Goal: Task Accomplishment & Management: Complete application form

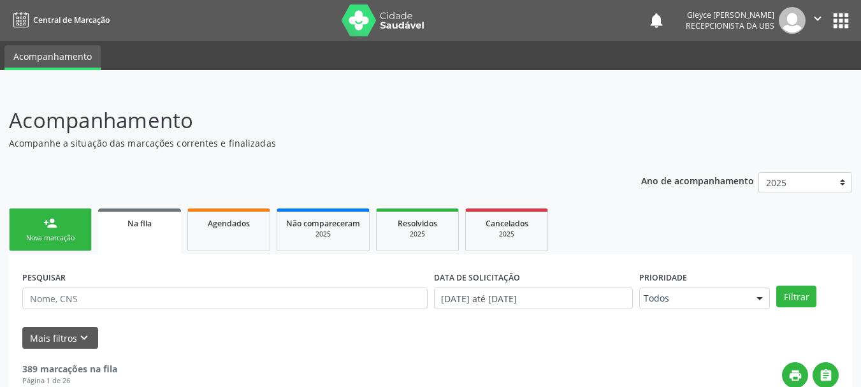
click at [126, 235] on link "Na fila" at bounding box center [139, 231] width 83 height 46
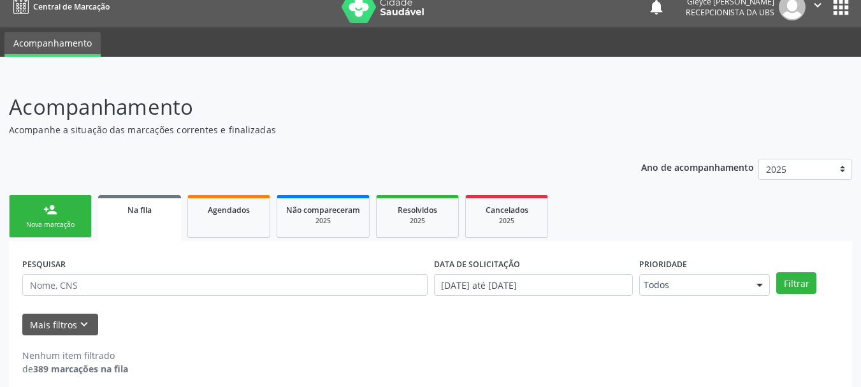
scroll to position [24, 0]
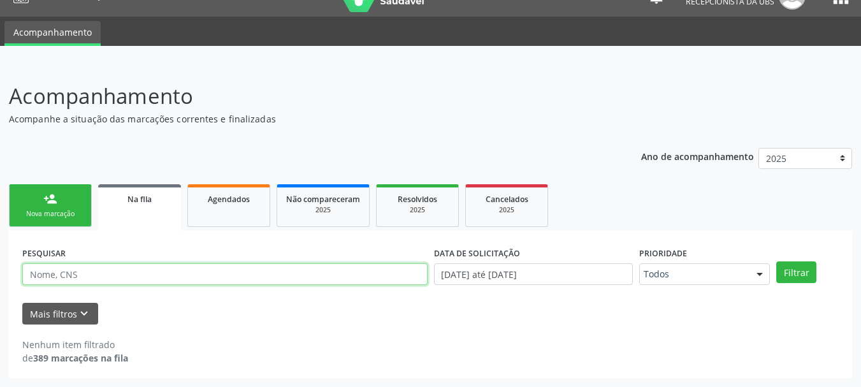
paste input "709602689644072"
type input "709602689644072"
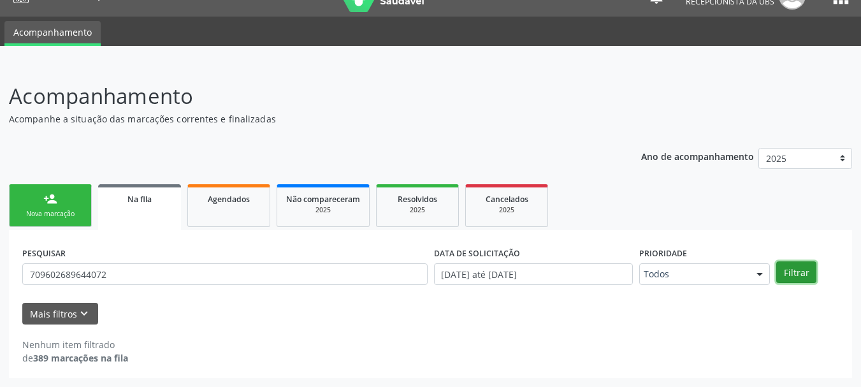
click at [799, 281] on button "Filtrar" at bounding box center [796, 272] width 40 height 22
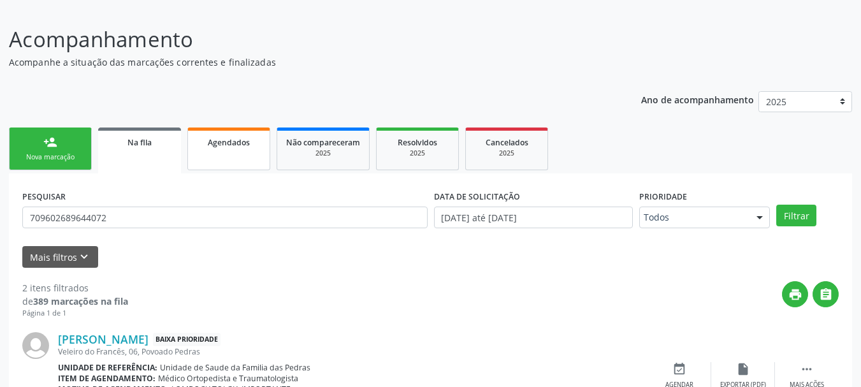
scroll to position [71, 0]
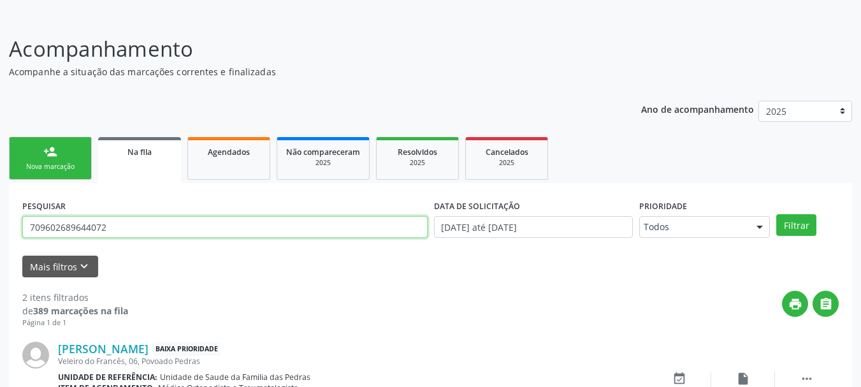
drag, startPoint x: 118, startPoint y: 228, endPoint x: 1, endPoint y: 240, distance: 117.8
click at [1, 240] on div "Acompanhamento Acompanhe a situação das marcações correntes e finalizadas Relat…" at bounding box center [430, 297] width 861 height 561
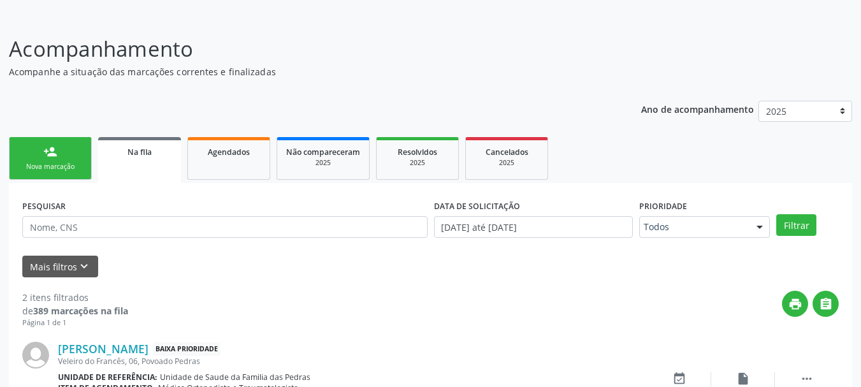
click at [68, 155] on link "person_add Nova marcação" at bounding box center [50, 158] width 83 height 43
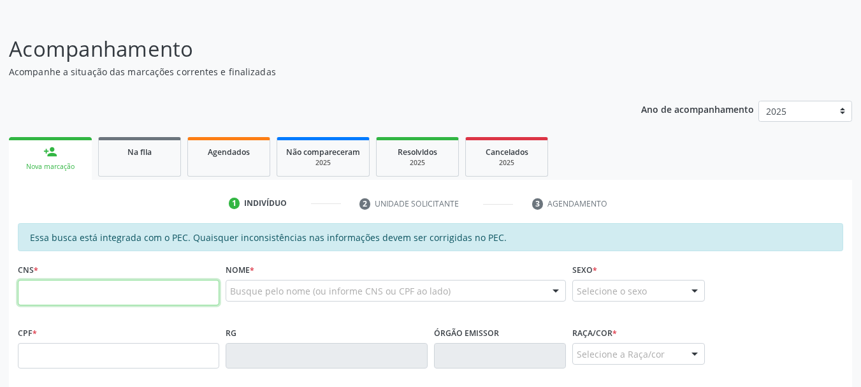
click at [185, 296] on input "text" at bounding box center [118, 292] width 201 height 25
type input "704 5043 0298 5219"
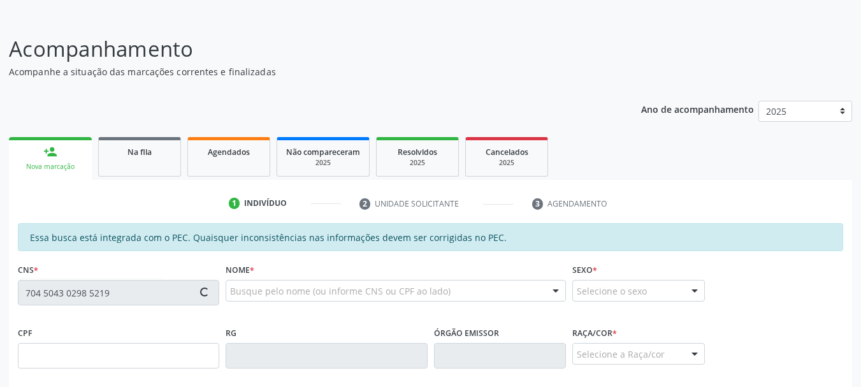
type input "647.685.624-34"
type input "[DATE]"
type input "[PERSON_NAME]"
type input "[PHONE_NUMBER]"
type input "18"
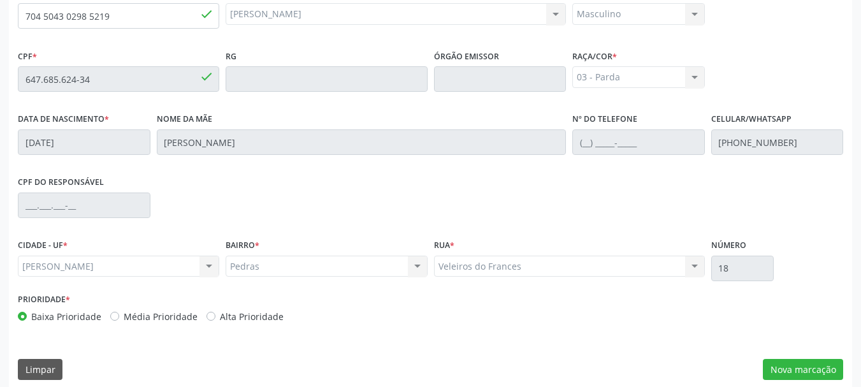
scroll to position [359, 0]
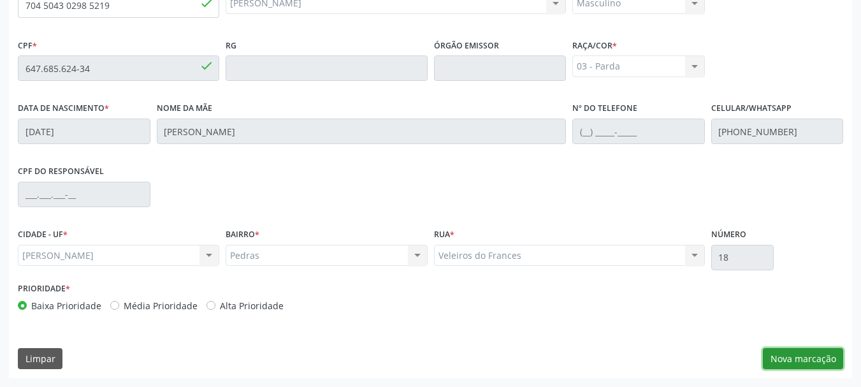
click at [808, 359] on button "Nova marcação" at bounding box center [802, 359] width 80 height 22
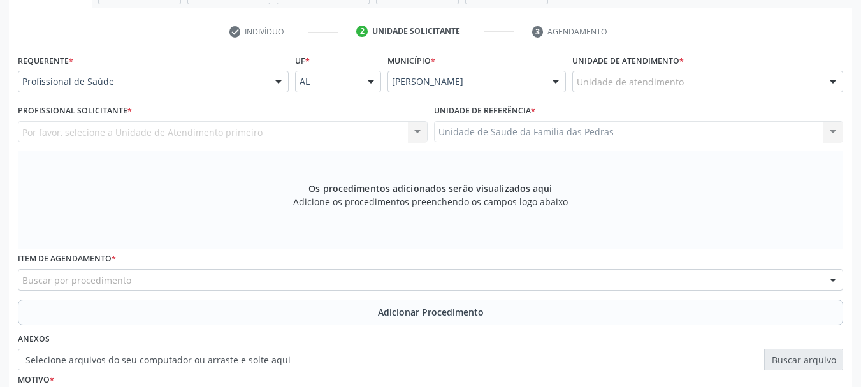
scroll to position [231, 0]
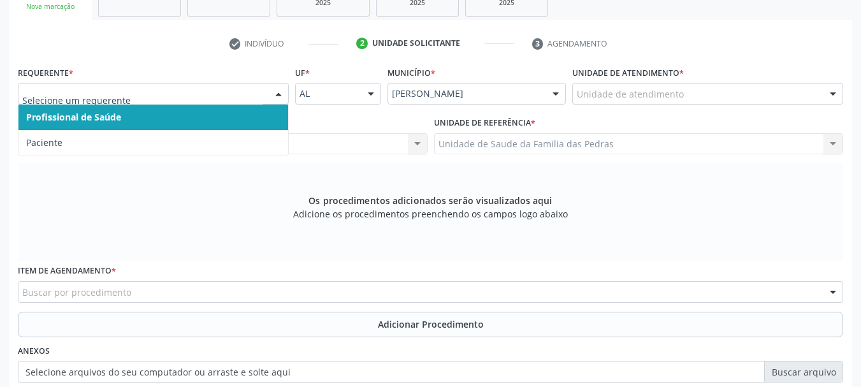
click at [274, 90] on div at bounding box center [278, 94] width 19 height 22
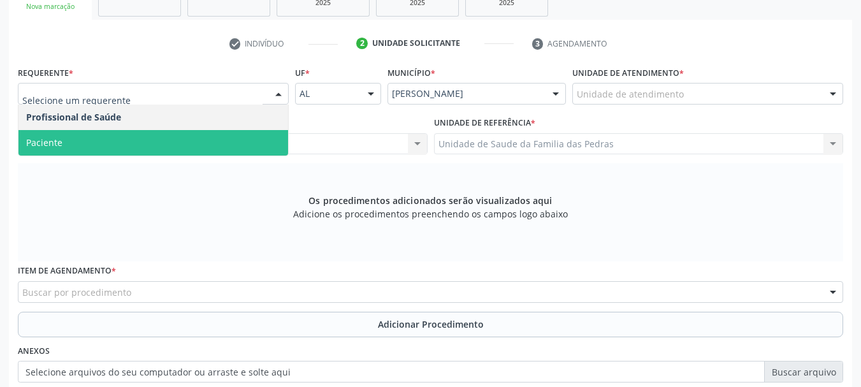
click at [253, 150] on span "Paciente" at bounding box center [152, 142] width 269 height 25
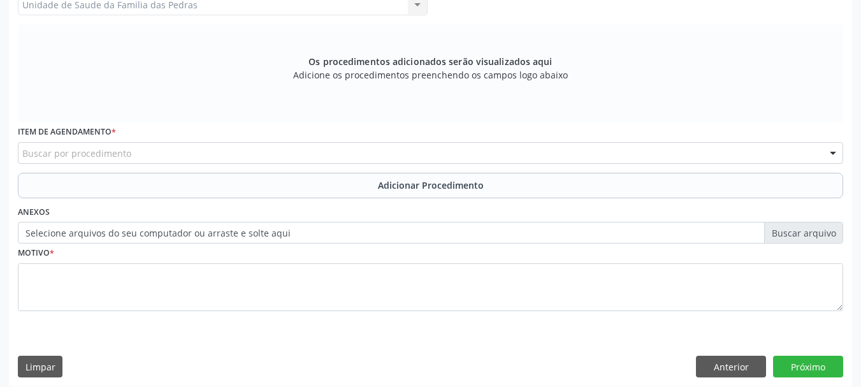
scroll to position [378, 0]
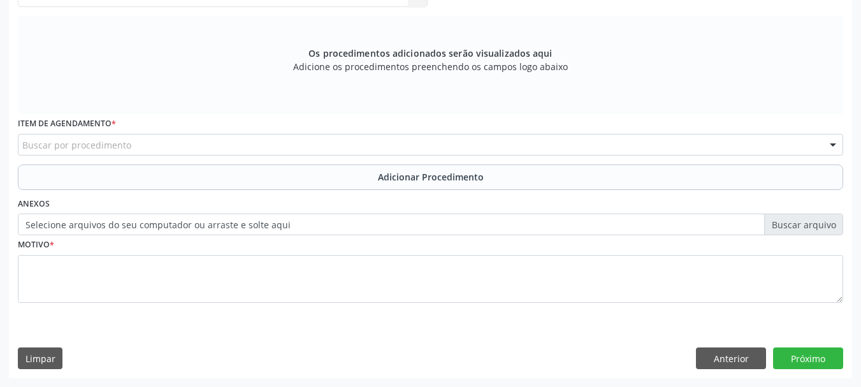
click at [253, 150] on div "Buscar por procedimento" at bounding box center [430, 145] width 825 height 22
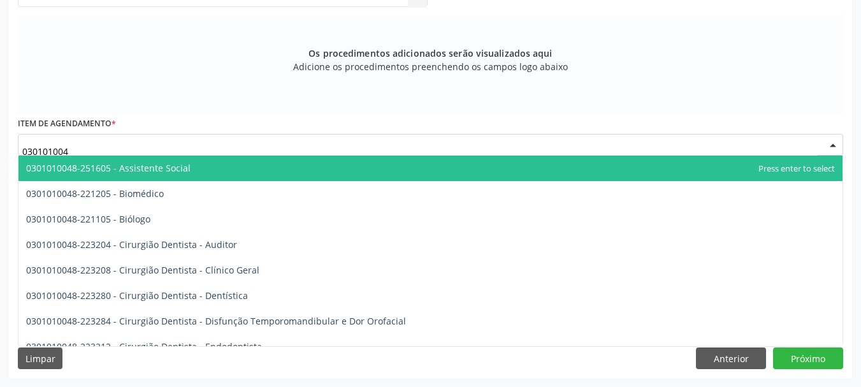
type input "0301010048"
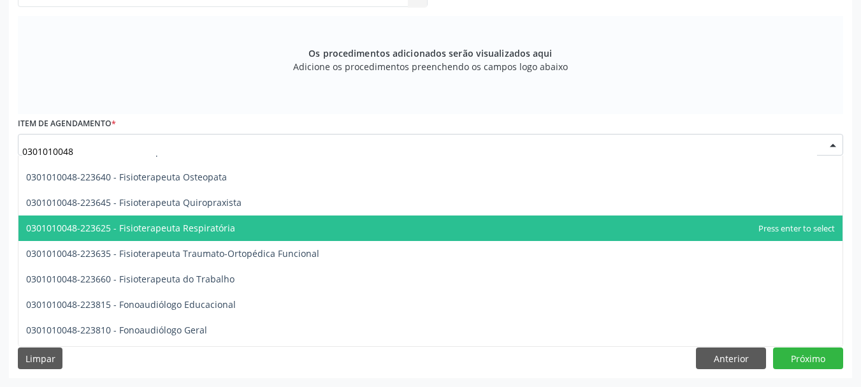
scroll to position [1465, 0]
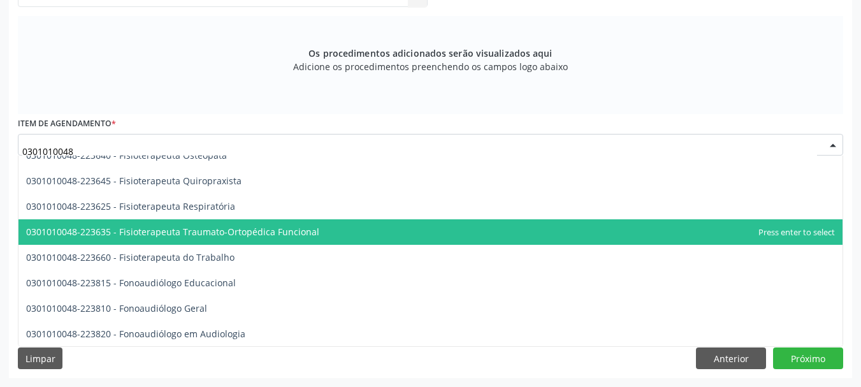
click at [178, 240] on span "0301010048-223635 - Fisioterapeuta Traumato-Ortopédica Funcional" at bounding box center [430, 231] width 824 height 25
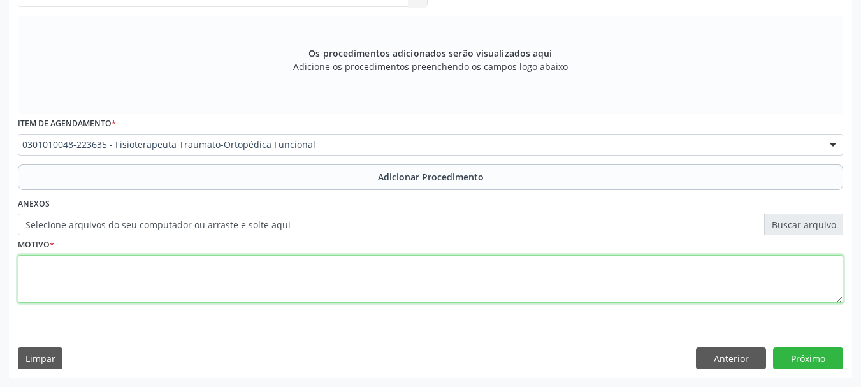
click at [178, 286] on textarea at bounding box center [430, 279] width 825 height 48
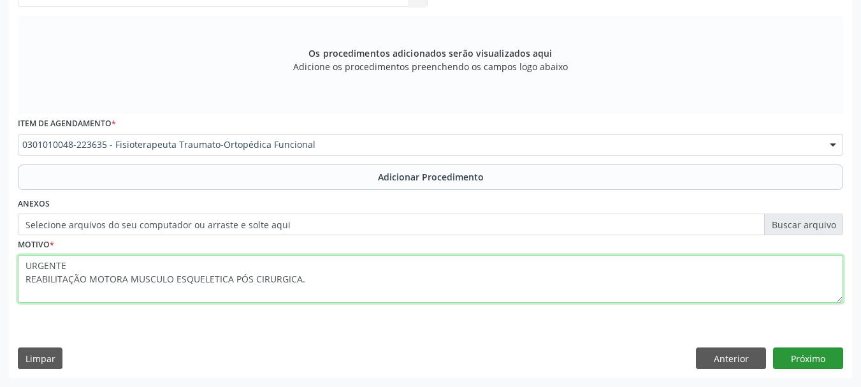
type textarea "URGENTE REABILITAÇÃO MOTORA MUSCULO ESQUELETICA PÓS CIRURGICA."
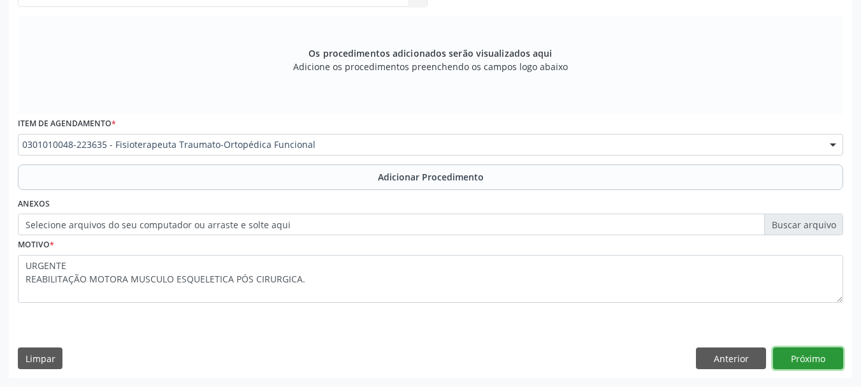
click at [815, 361] on button "Próximo" at bounding box center [808, 358] width 70 height 22
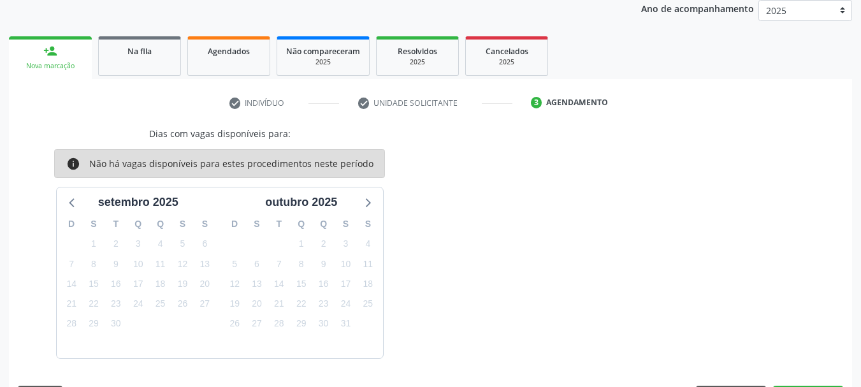
scroll to position [210, 0]
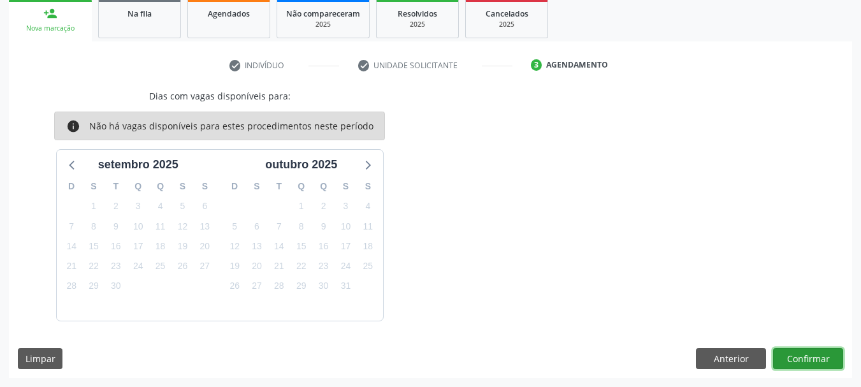
click at [815, 361] on button "Confirmar" at bounding box center [808, 359] width 70 height 22
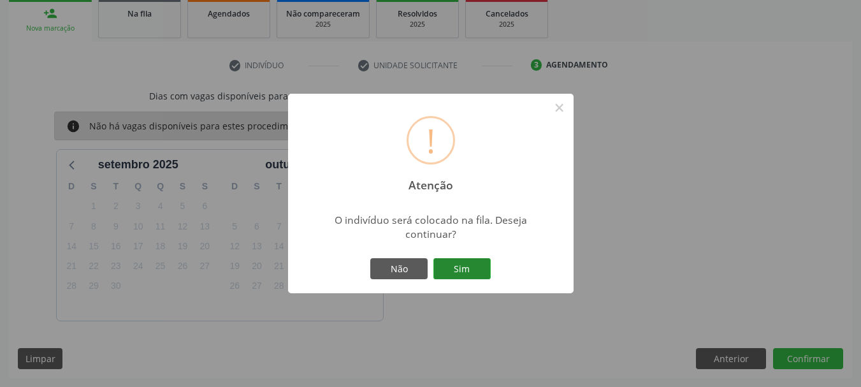
click at [485, 266] on button "Sim" at bounding box center [461, 269] width 57 height 22
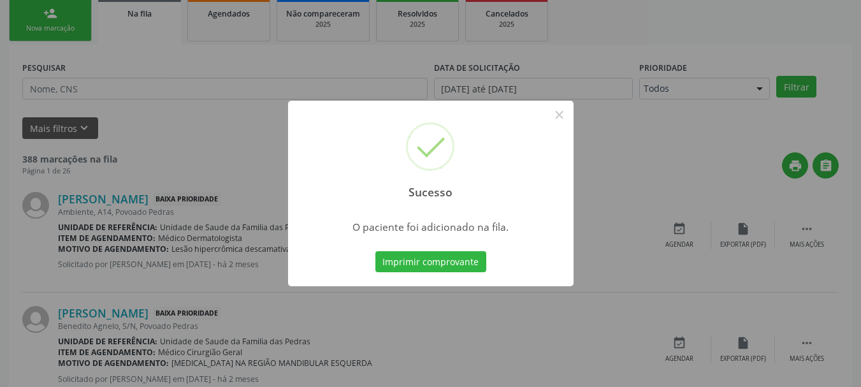
scroll to position [52, 0]
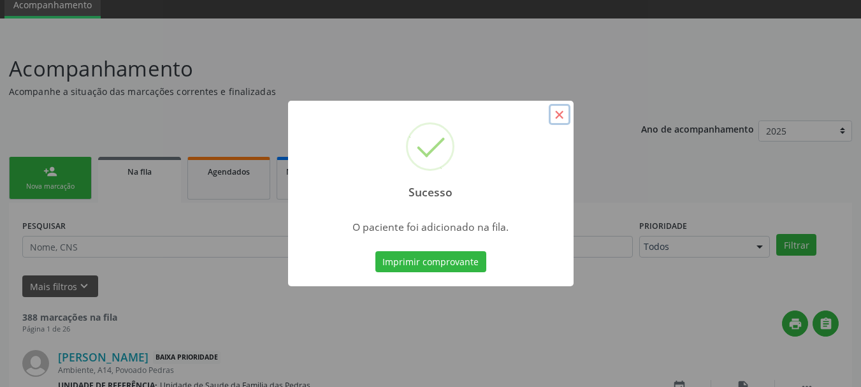
click at [564, 115] on button "×" at bounding box center [559, 115] width 22 height 22
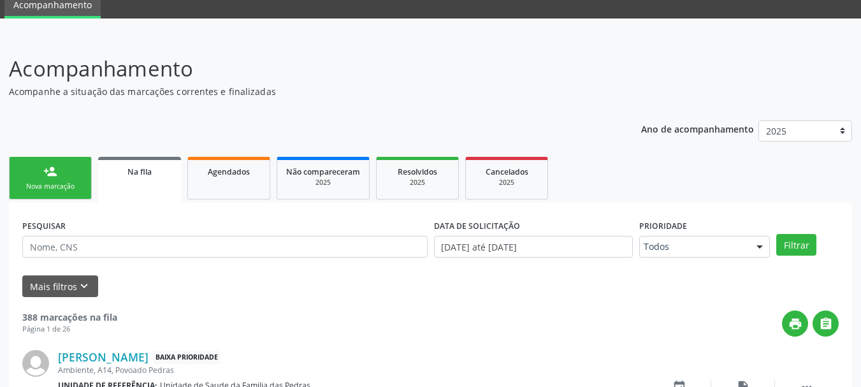
scroll to position [0, 0]
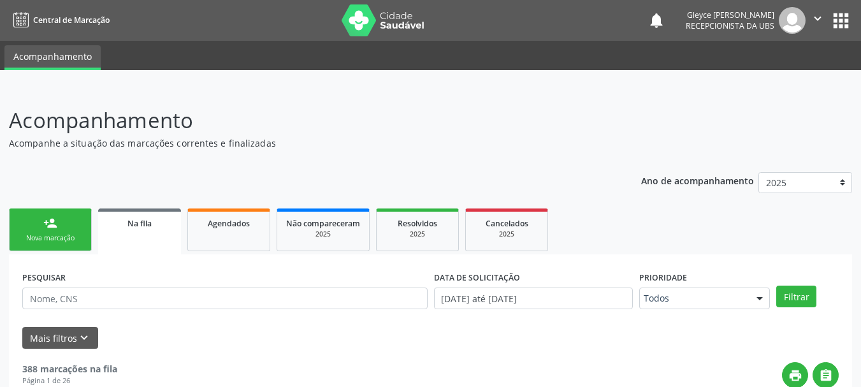
click at [50, 232] on link "person_add Nova marcação" at bounding box center [50, 229] width 83 height 43
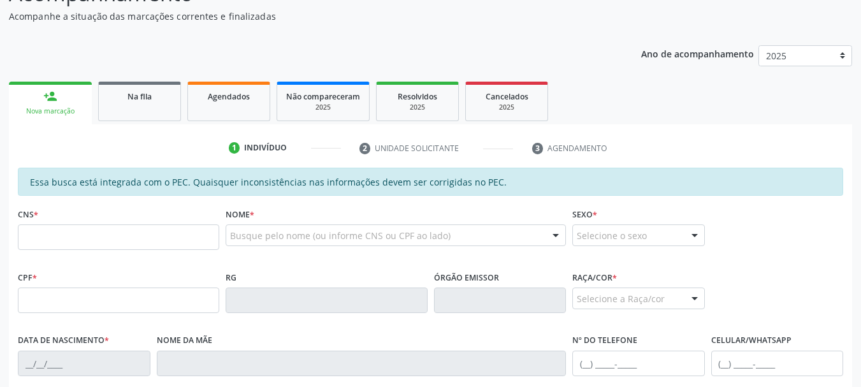
scroll to position [127, 0]
click at [58, 236] on input "text" at bounding box center [118, 236] width 201 height 25
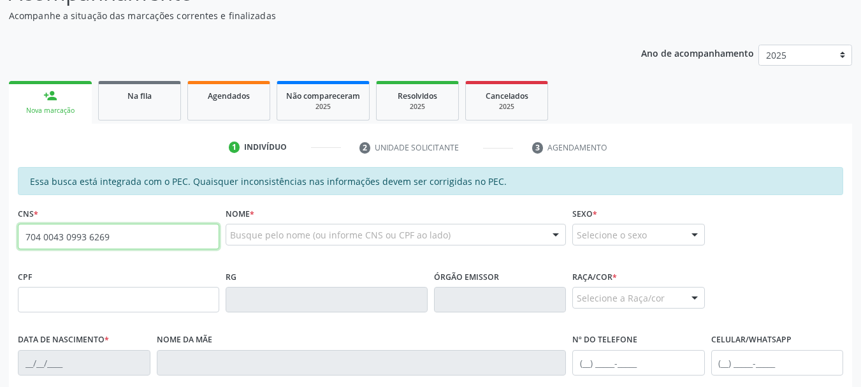
type input "704 0043 0993 6269"
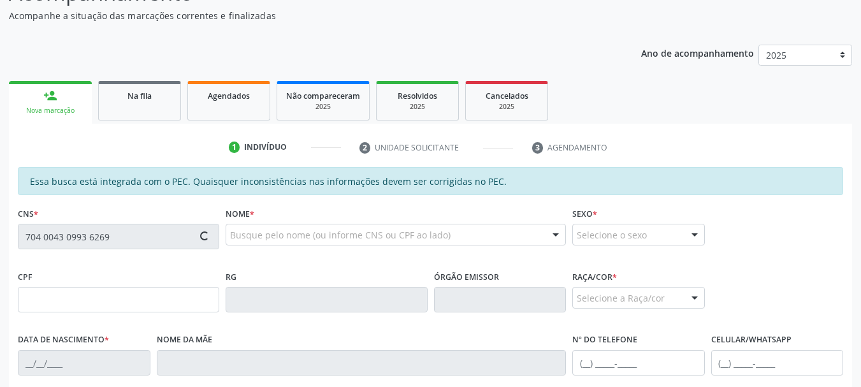
type input "111.302.454-20"
type input "[DATE]"
type input "[PERSON_NAME]"
type input "[PHONE_NUMBER]"
type input "10"
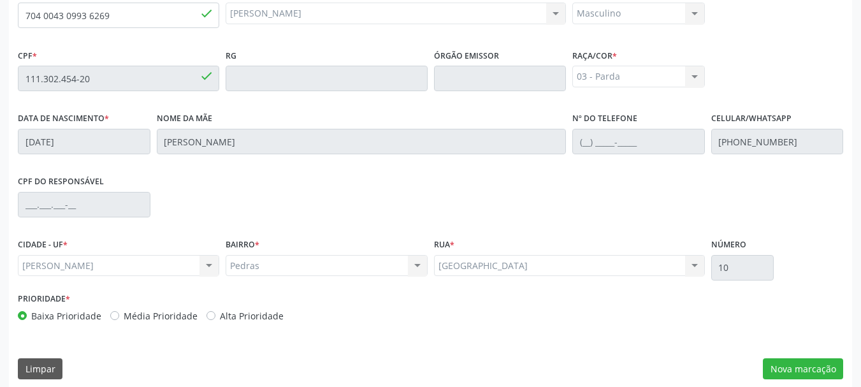
scroll to position [359, 0]
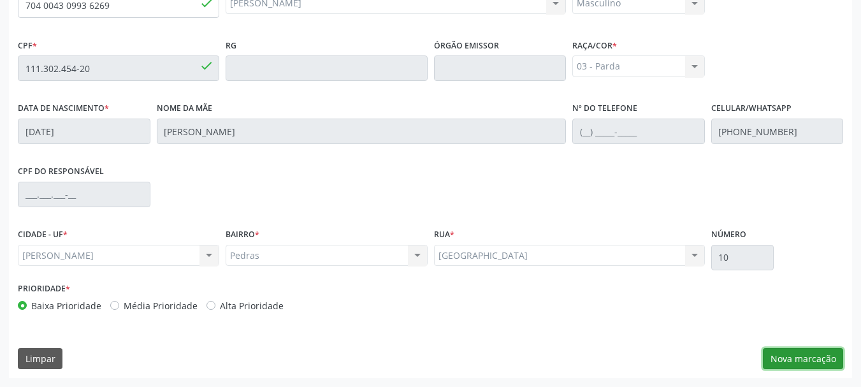
click at [771, 359] on button "Nova marcação" at bounding box center [802, 359] width 80 height 22
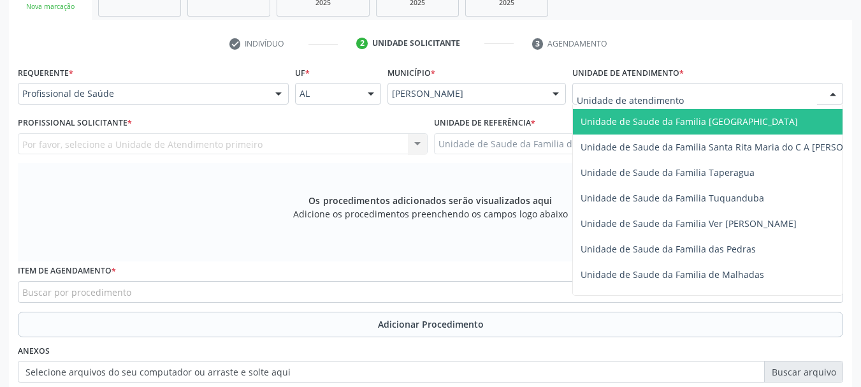
scroll to position [892, 0]
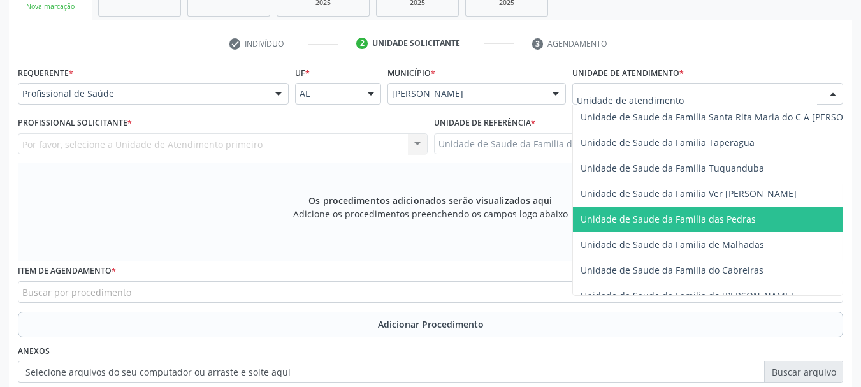
click at [606, 215] on span "Unidade de Saude da Familia das Pedras" at bounding box center [667, 219] width 175 height 12
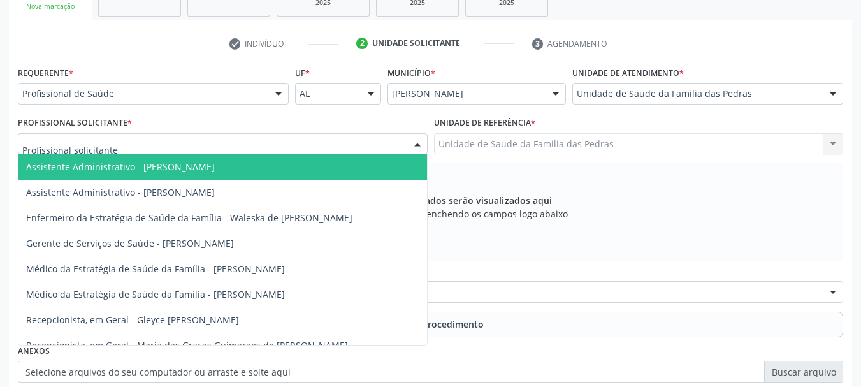
click at [331, 147] on div at bounding box center [223, 144] width 410 height 22
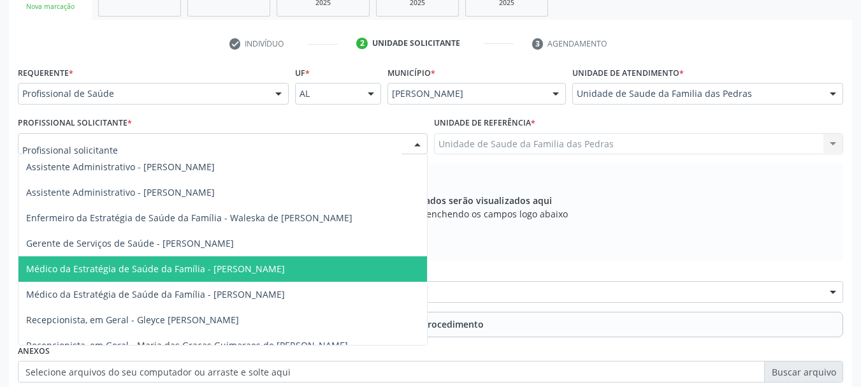
click at [285, 266] on span "Médico da Estratégia de Saúde da Família - [PERSON_NAME]" at bounding box center [155, 268] width 259 height 12
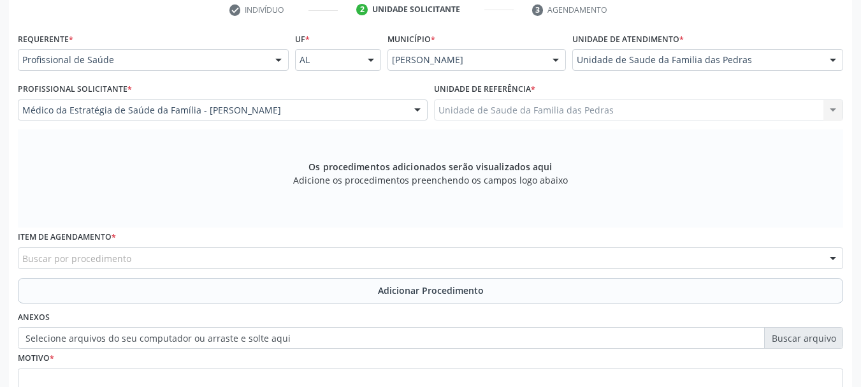
scroll to position [295, 0]
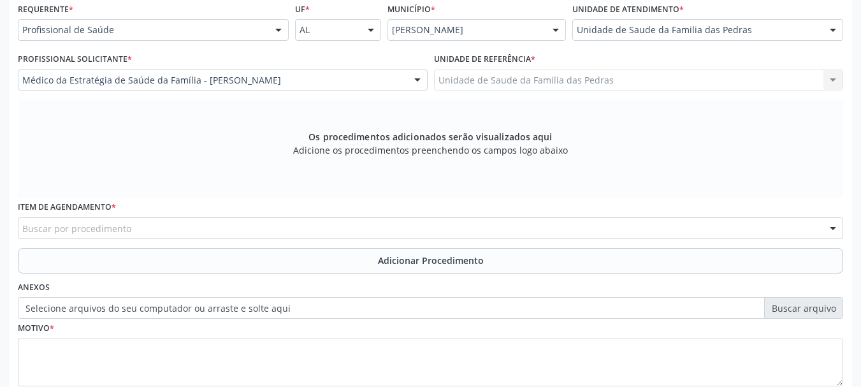
click at [317, 232] on div "Buscar por procedimento" at bounding box center [430, 228] width 825 height 22
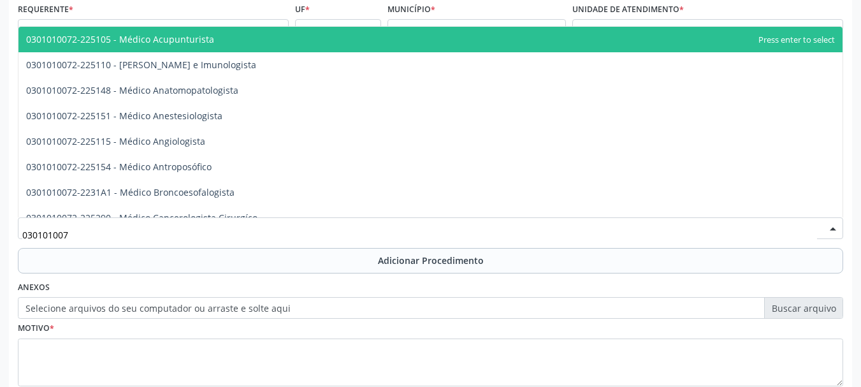
type input "0301010072"
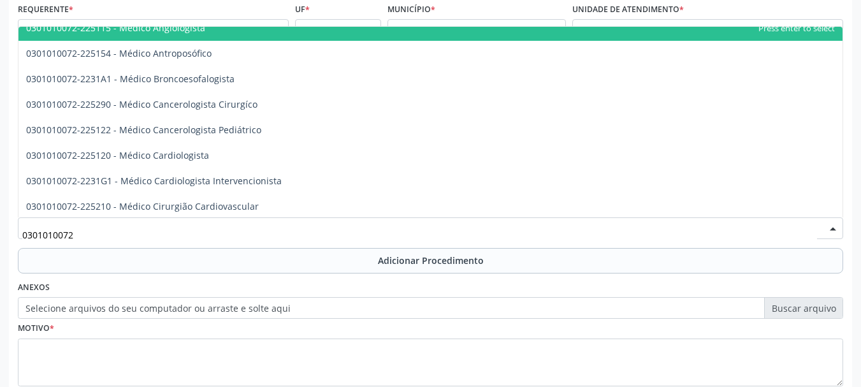
scroll to position [127, 0]
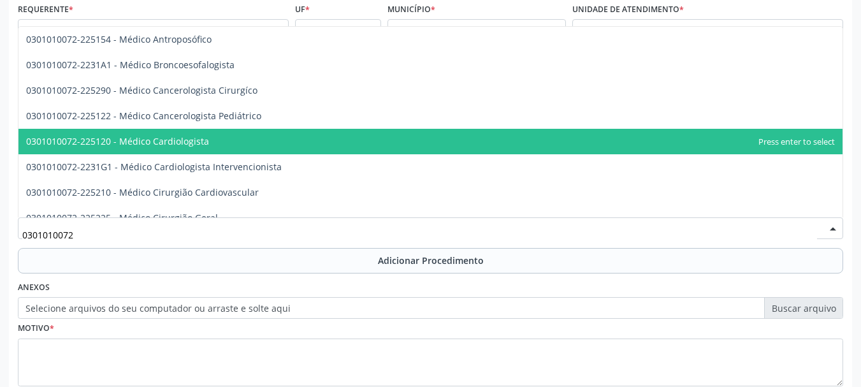
click at [351, 144] on span "0301010072-225120 - Médico Cardiologista" at bounding box center [430, 141] width 824 height 25
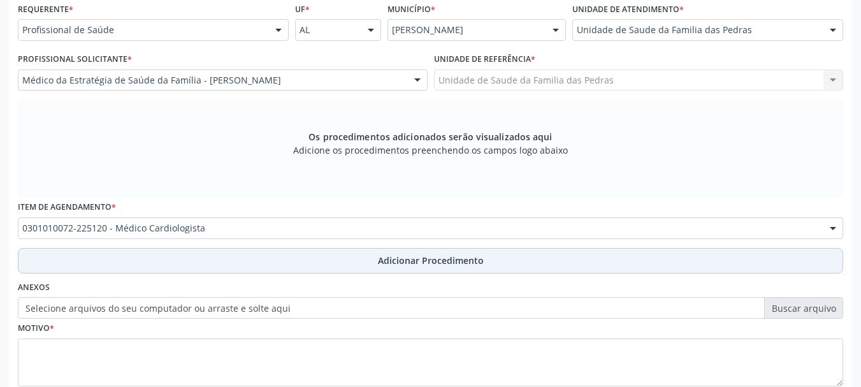
click at [302, 269] on button "Adicionar Procedimento" at bounding box center [430, 260] width 825 height 25
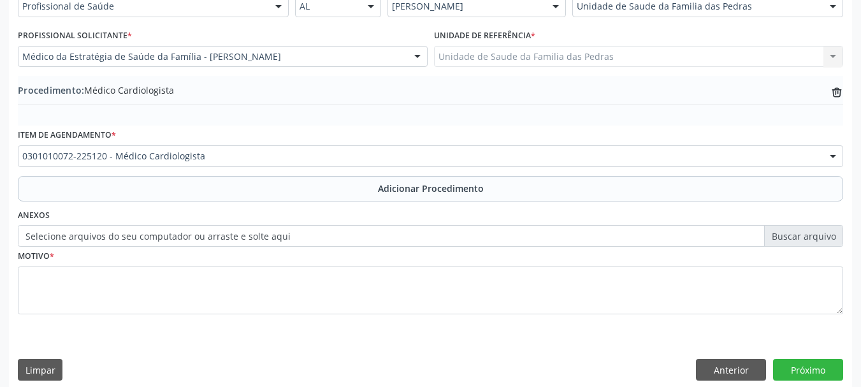
scroll to position [330, 0]
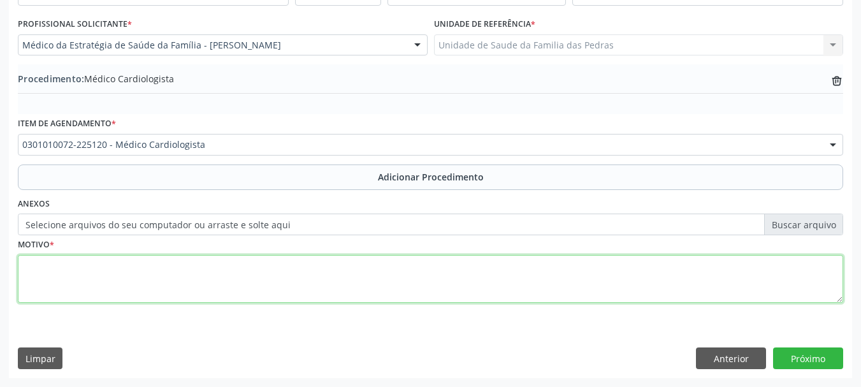
click at [279, 287] on textarea at bounding box center [430, 279] width 825 height 48
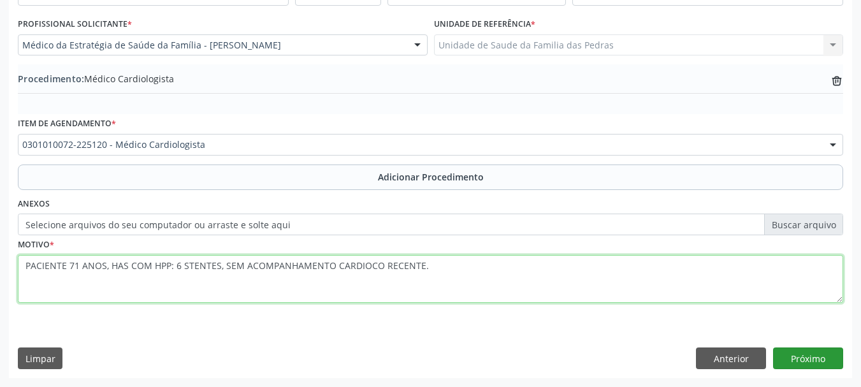
type textarea "PACIENTE 71 ANOS, HAS COM HPP: 6 STENTES, SEM ACOMPANHAMENTO CARDIOCO RECENTE."
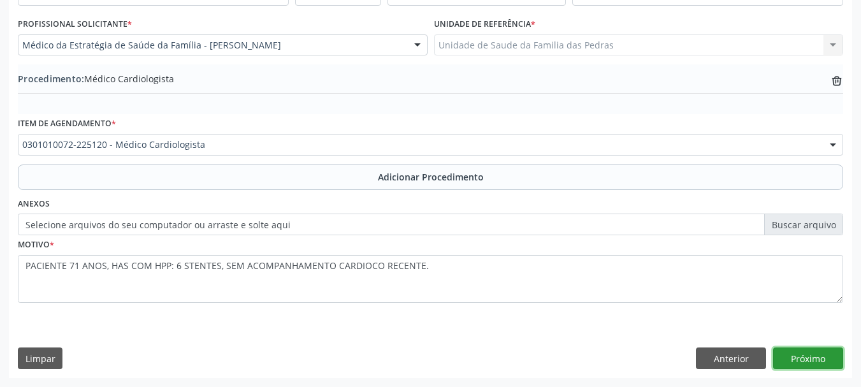
click at [801, 361] on button "Próximo" at bounding box center [808, 358] width 70 height 22
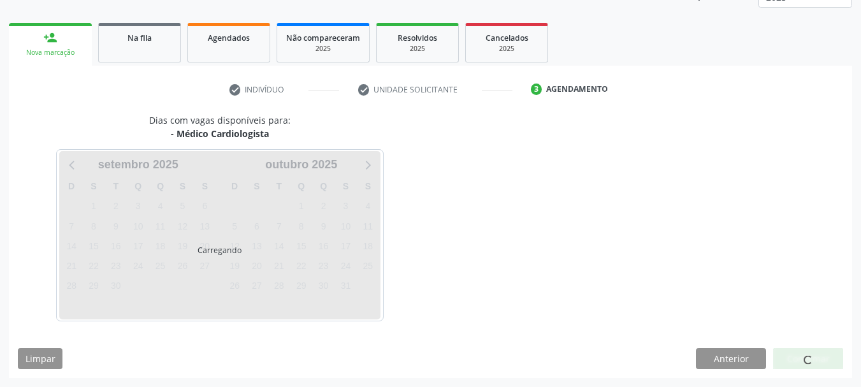
scroll to position [223, 0]
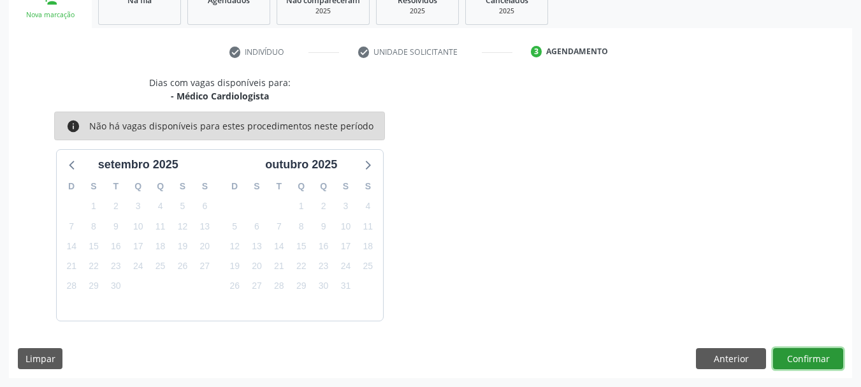
click at [801, 361] on button "Confirmar" at bounding box center [808, 359] width 70 height 22
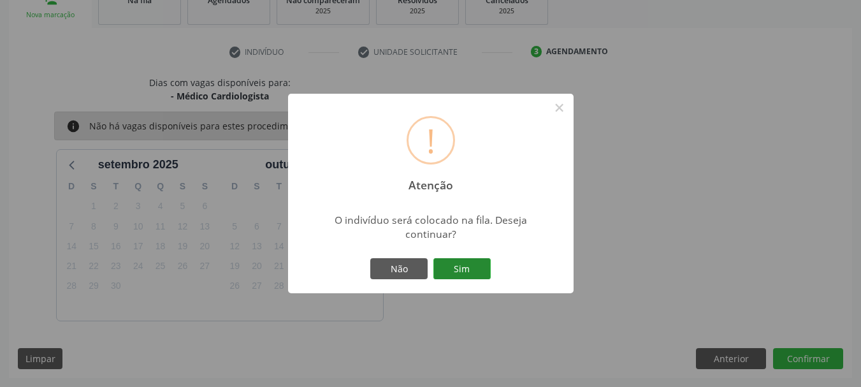
click at [487, 271] on button "Sim" at bounding box center [461, 269] width 57 height 22
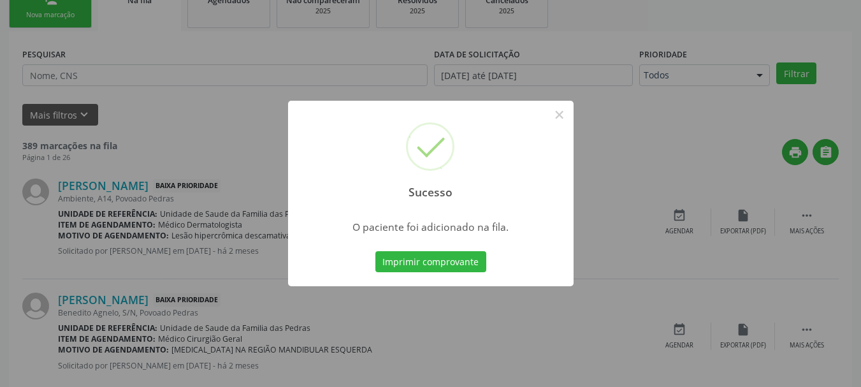
scroll to position [52, 0]
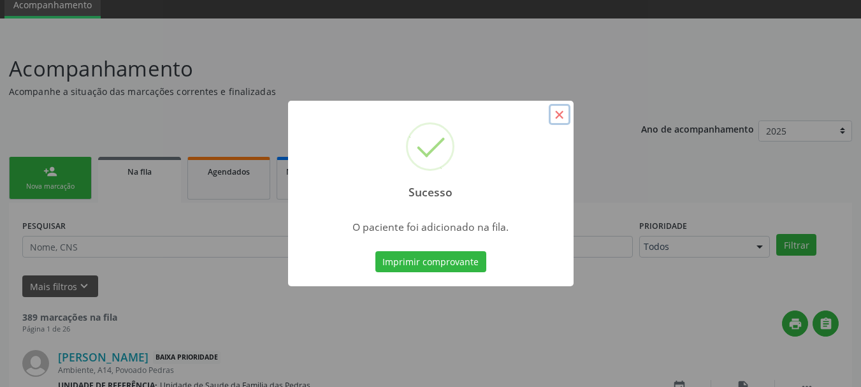
click at [557, 109] on button "×" at bounding box center [559, 115] width 22 height 22
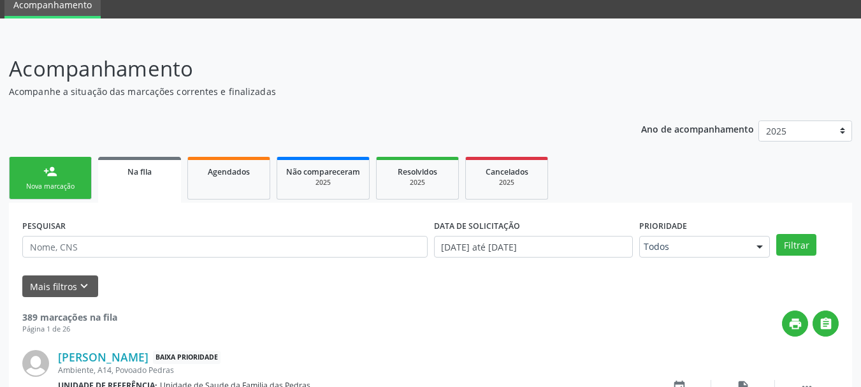
click at [53, 178] on link "person_add Nova marcação" at bounding box center [50, 178] width 83 height 43
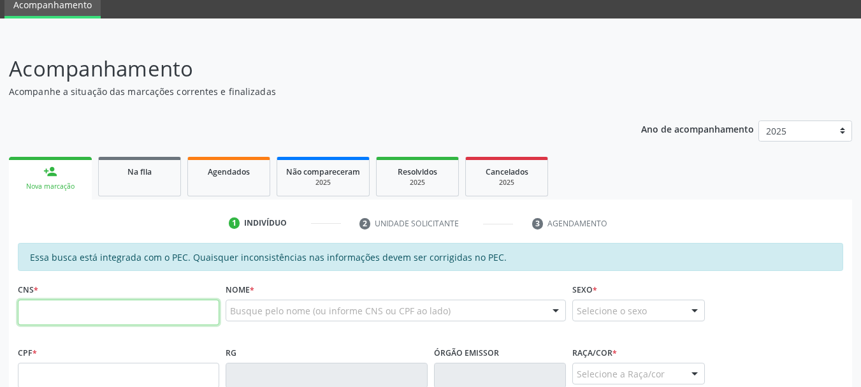
click at [38, 310] on input "text" at bounding box center [118, 311] width 201 height 25
type input "704 0043 0993 6269"
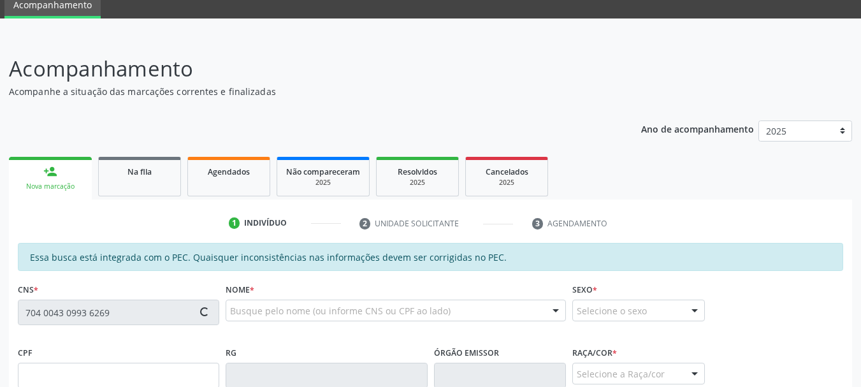
type input "111.302.454-20"
type input "[DATE]"
type input "[PERSON_NAME]"
type input "[PHONE_NUMBER]"
type input "10"
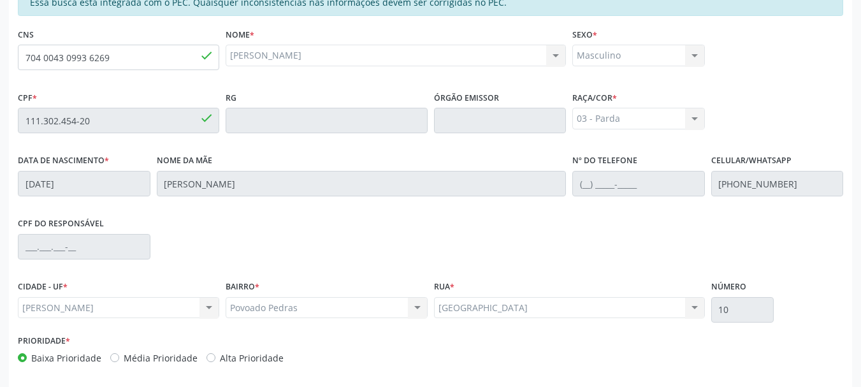
scroll to position [359, 0]
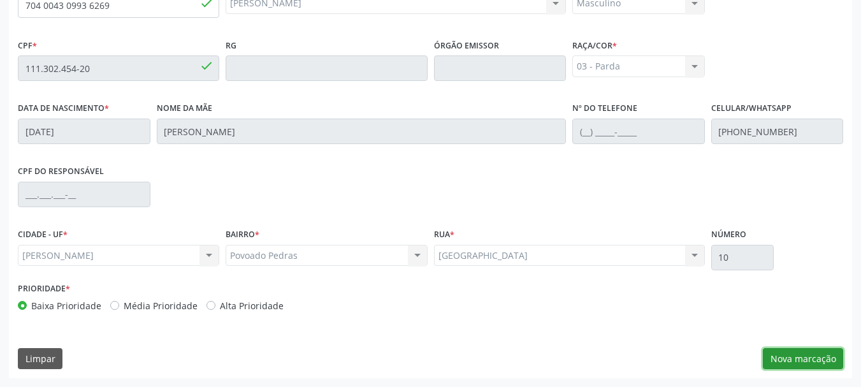
click at [781, 366] on button "Nova marcação" at bounding box center [802, 359] width 80 height 22
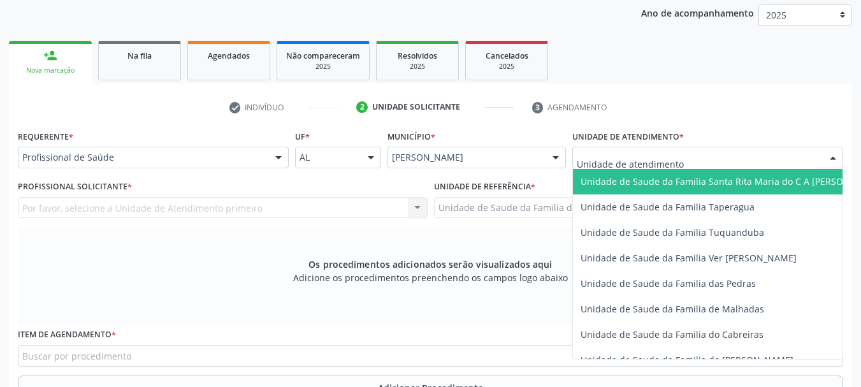
scroll to position [892, 0]
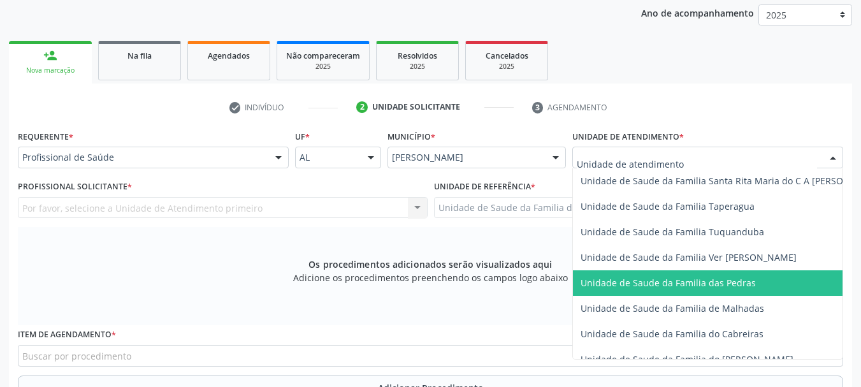
click at [622, 283] on span "Unidade de Saude da Familia das Pedras" at bounding box center [667, 282] width 175 height 12
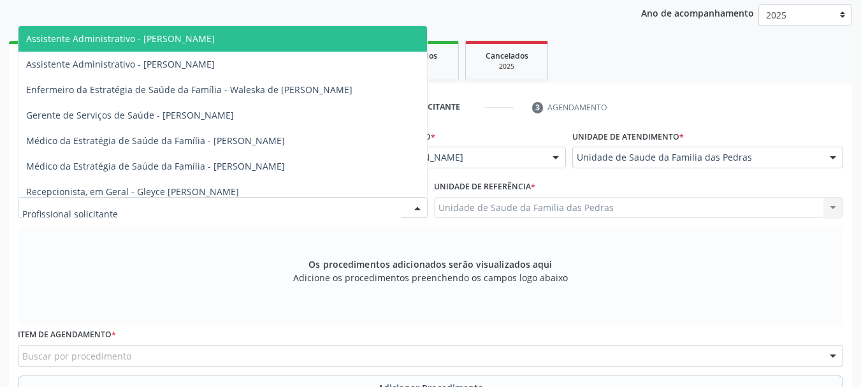
click at [400, 208] on div at bounding box center [223, 208] width 410 height 22
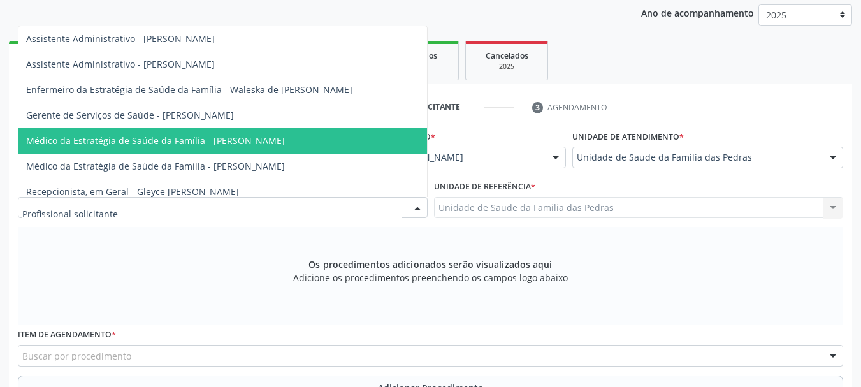
click at [338, 147] on span "Médico da Estratégia de Saúde da Família - [PERSON_NAME]" at bounding box center [222, 140] width 408 height 25
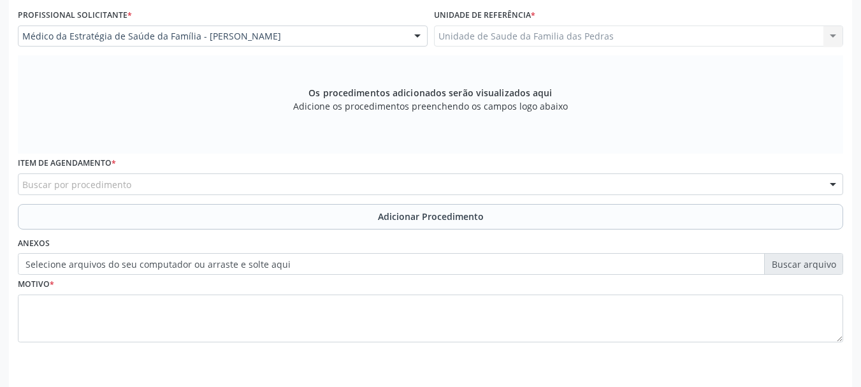
scroll to position [359, 0]
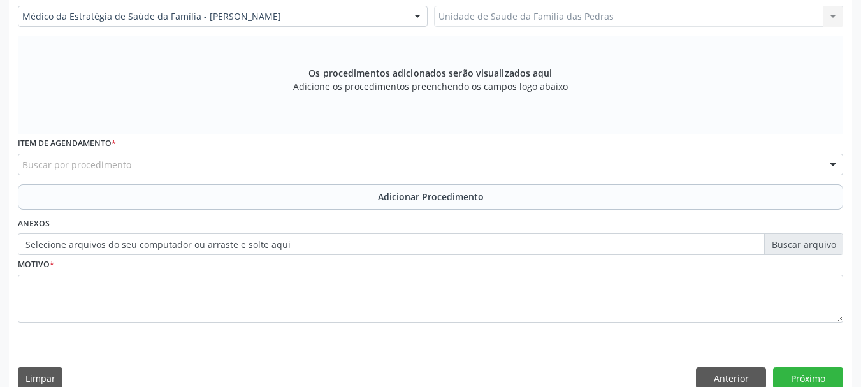
click at [327, 164] on div "Buscar por procedimento" at bounding box center [430, 165] width 825 height 22
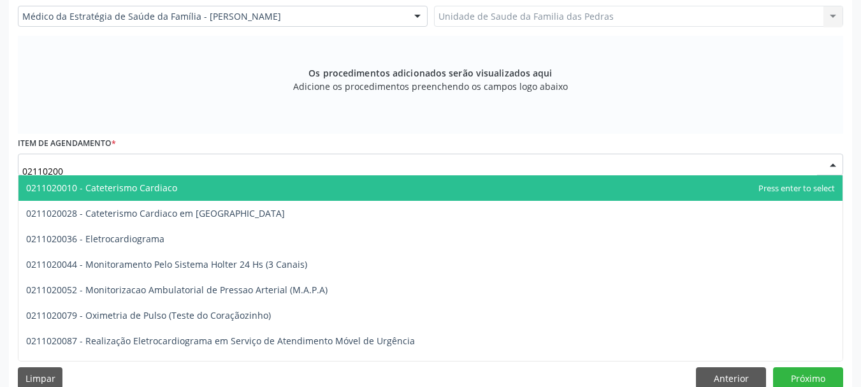
type input "021102003"
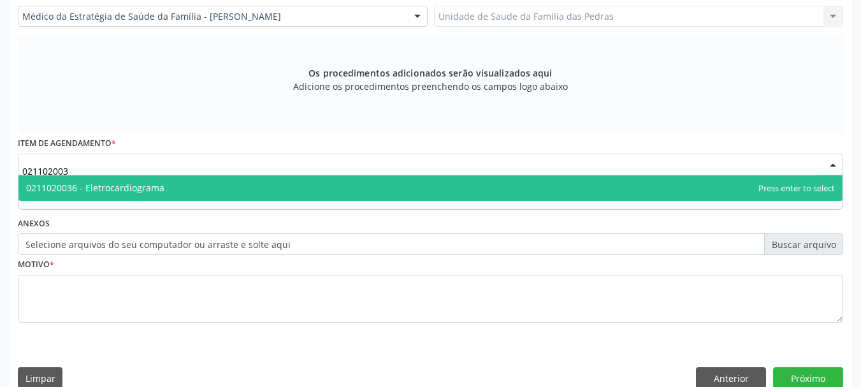
drag, startPoint x: 463, startPoint y: 197, endPoint x: 463, endPoint y: 187, distance: 9.6
click at [463, 196] on span "0211020036 - Eletrocardiograma" at bounding box center [430, 187] width 824 height 25
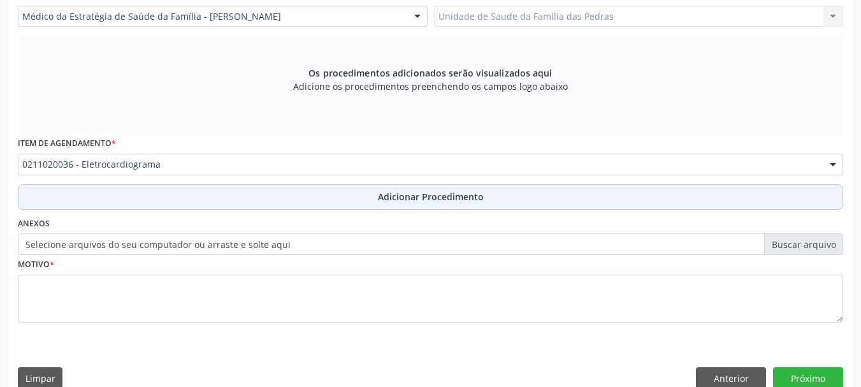
click at [463, 204] on button "Adicionar Procedimento" at bounding box center [430, 196] width 825 height 25
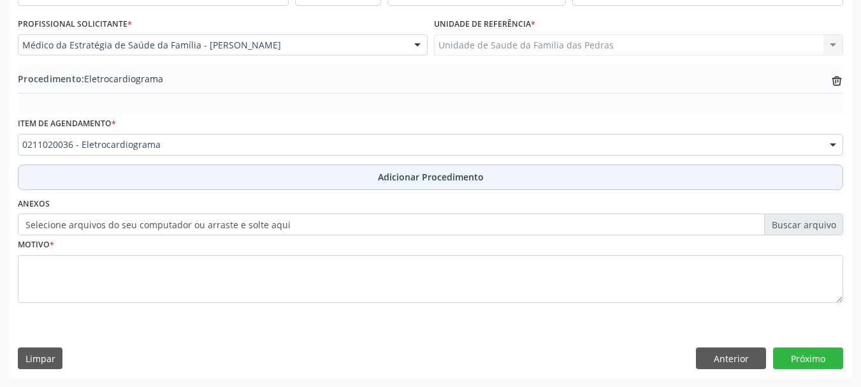
scroll to position [330, 0]
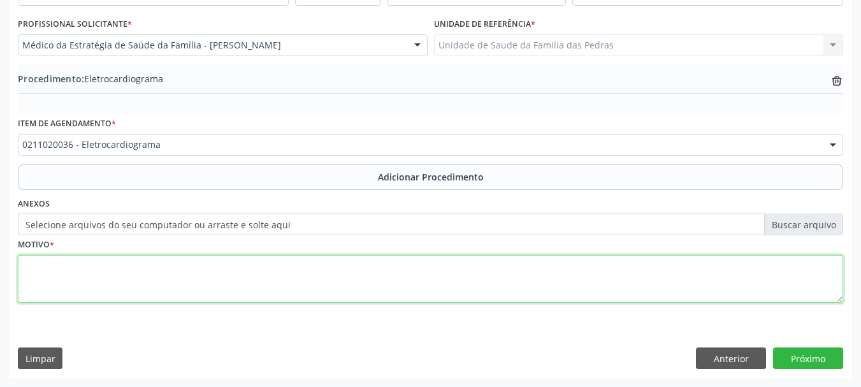
click at [444, 286] on textarea at bounding box center [430, 279] width 825 height 48
type textarea "HAS HPP: 6 STENTES"
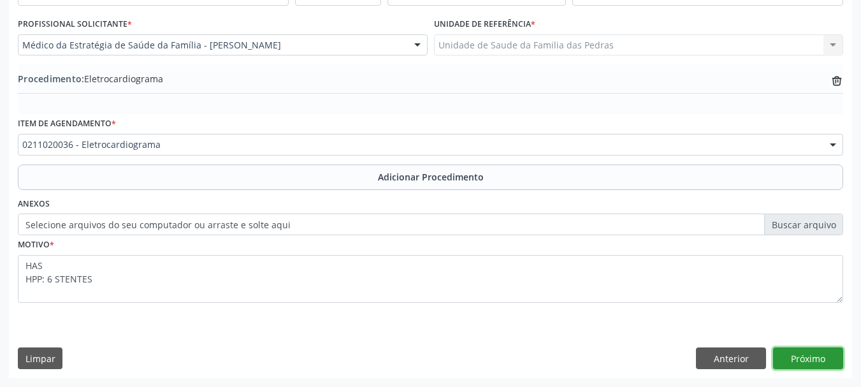
click at [792, 357] on button "Próximo" at bounding box center [808, 358] width 70 height 22
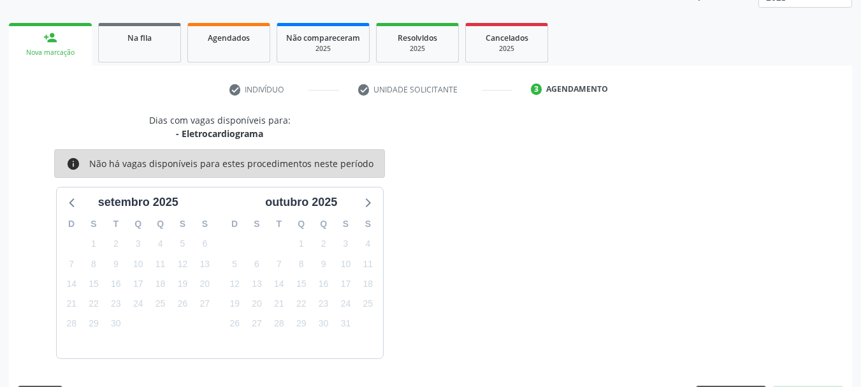
scroll to position [223, 0]
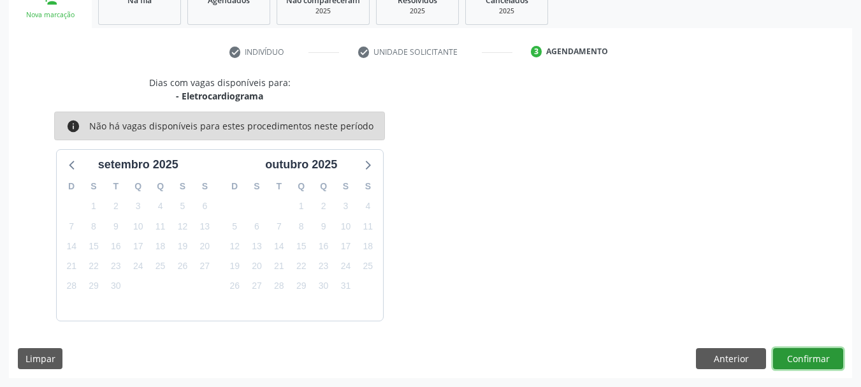
click at [792, 357] on button "Confirmar" at bounding box center [808, 359] width 70 height 22
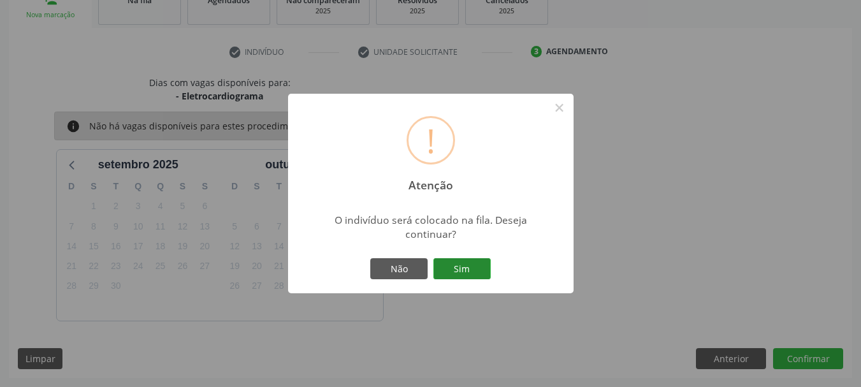
click at [462, 271] on button "Sim" at bounding box center [461, 269] width 57 height 22
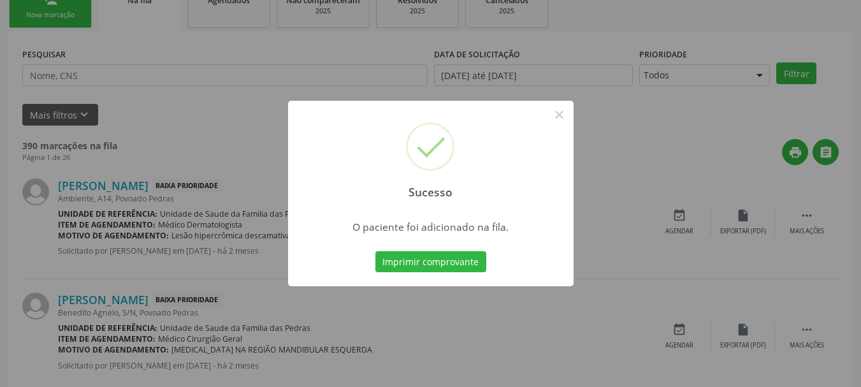
scroll to position [52, 0]
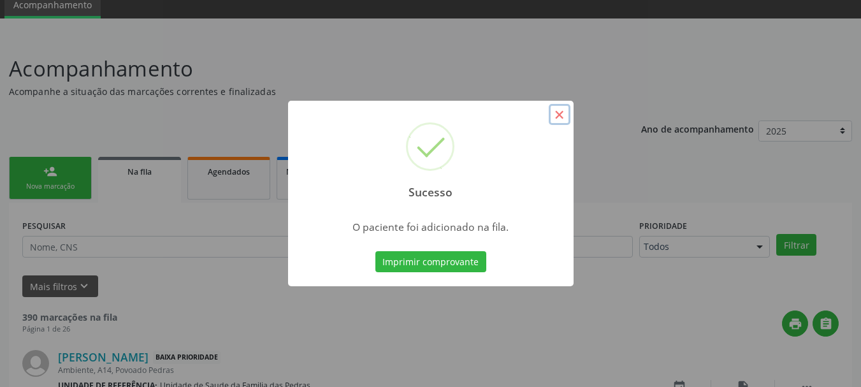
click at [557, 114] on button "×" at bounding box center [559, 115] width 22 height 22
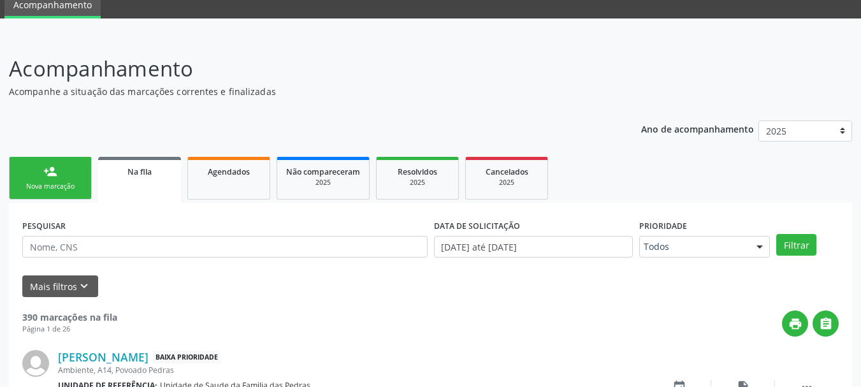
click at [50, 196] on link "person_add Nova marcação" at bounding box center [50, 178] width 83 height 43
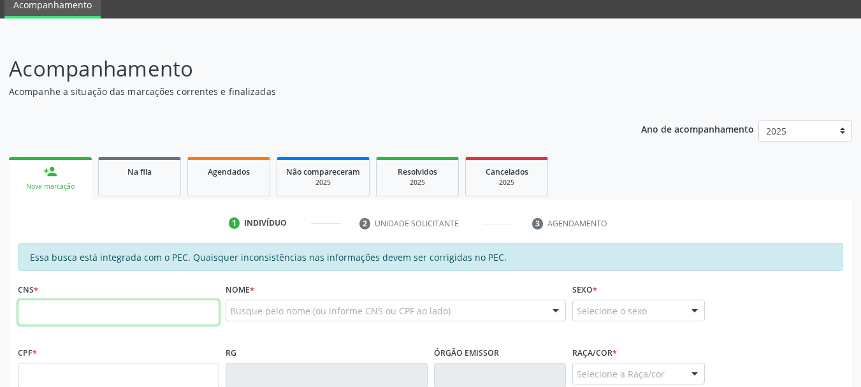
click at [29, 310] on input "text" at bounding box center [118, 311] width 201 height 25
type input "704 0043 0993 6269"
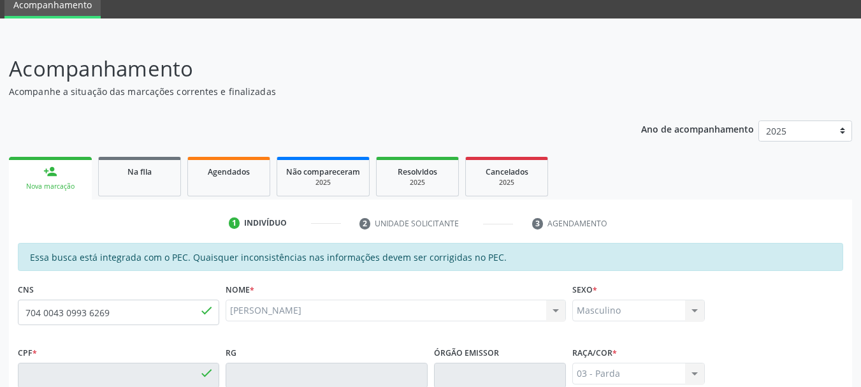
type input "111.302.454-20"
type input "[DATE]"
type input "[PERSON_NAME]"
type input "[PHONE_NUMBER]"
type input "10"
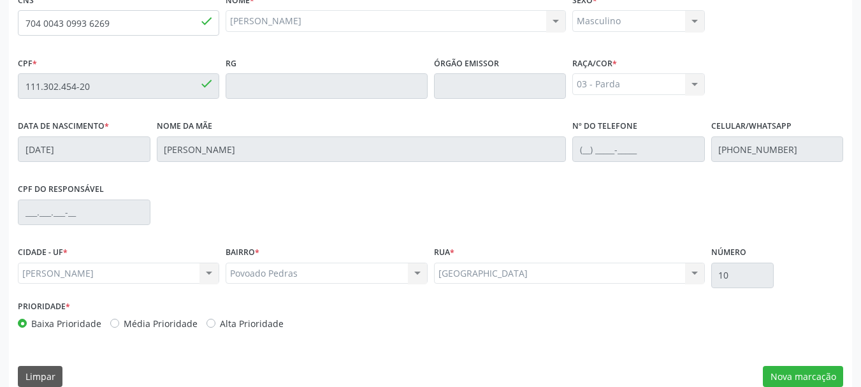
scroll to position [359, 0]
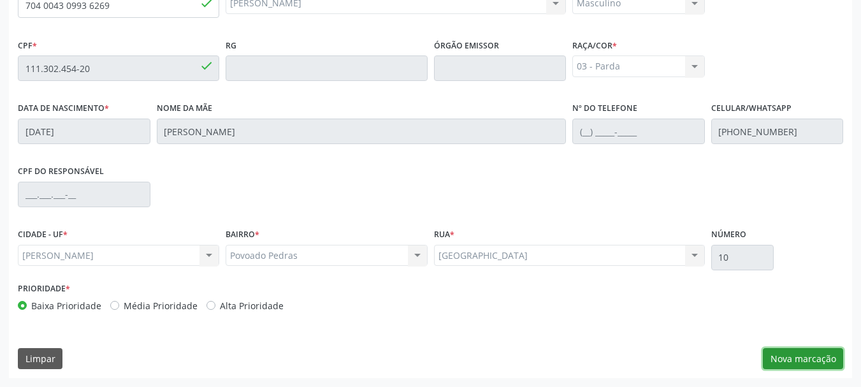
click at [812, 362] on button "Nova marcação" at bounding box center [802, 359] width 80 height 22
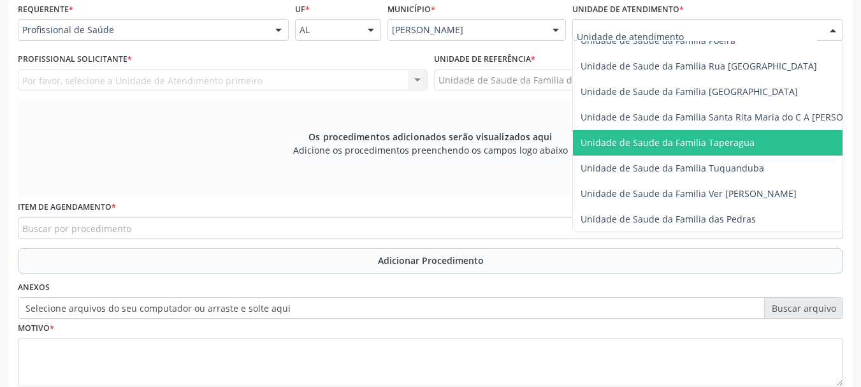
scroll to position [892, 0]
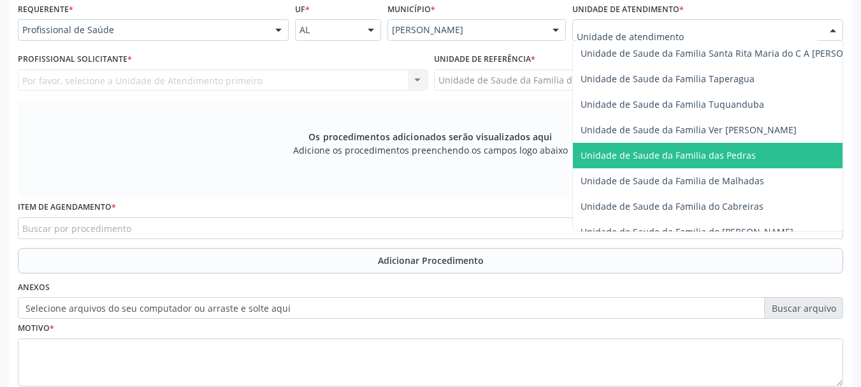
click at [634, 158] on span "Unidade de Saude da Familia das Pedras" at bounding box center [667, 155] width 175 height 12
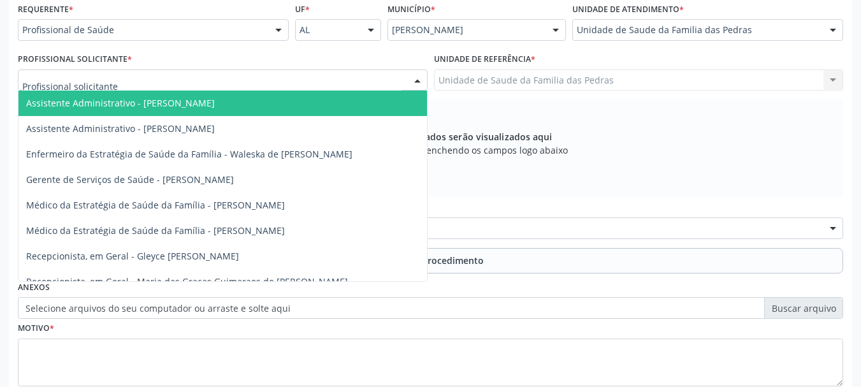
click at [408, 85] on div "Assistente Administrativo - [PERSON_NAME] Assistente Administrativo - [PERSON_N…" at bounding box center [223, 80] width 410 height 22
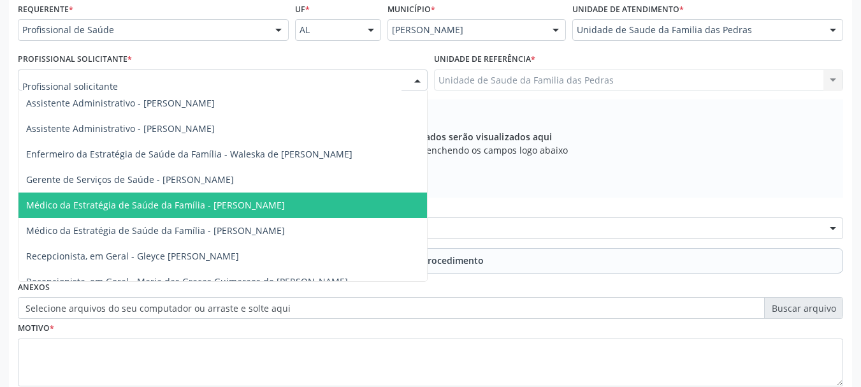
click at [285, 201] on span "Médico da Estratégia de Saúde da Família - [PERSON_NAME]" at bounding box center [155, 205] width 259 height 12
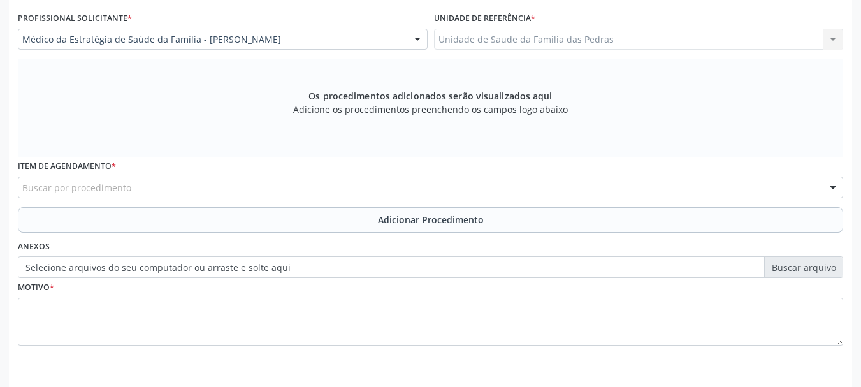
scroll to position [359, 0]
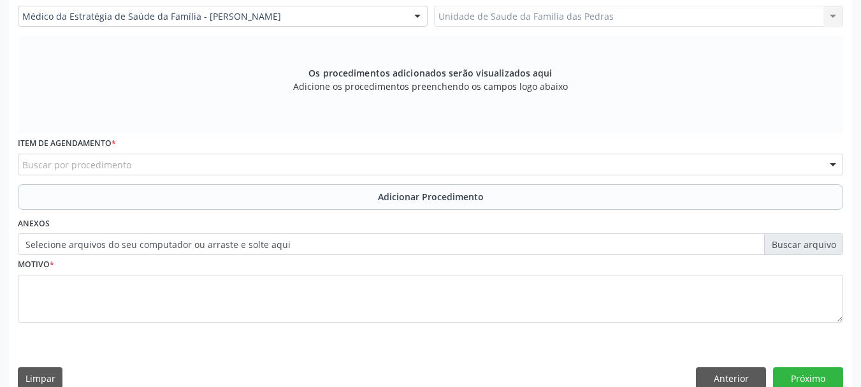
click at [337, 164] on div "Buscar por procedimento" at bounding box center [430, 165] width 825 height 22
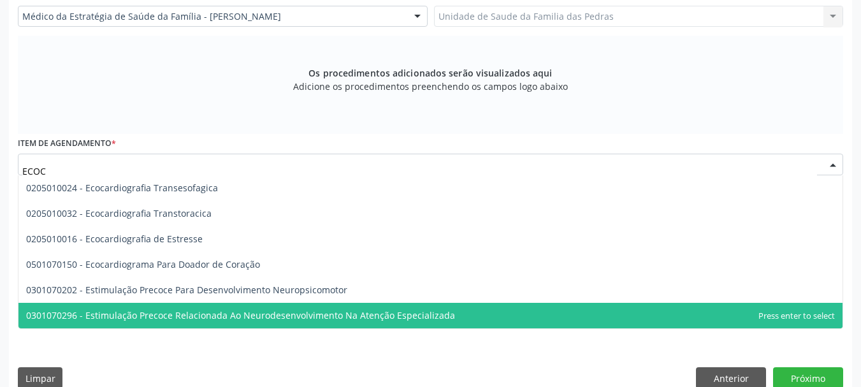
type input "ECOCA"
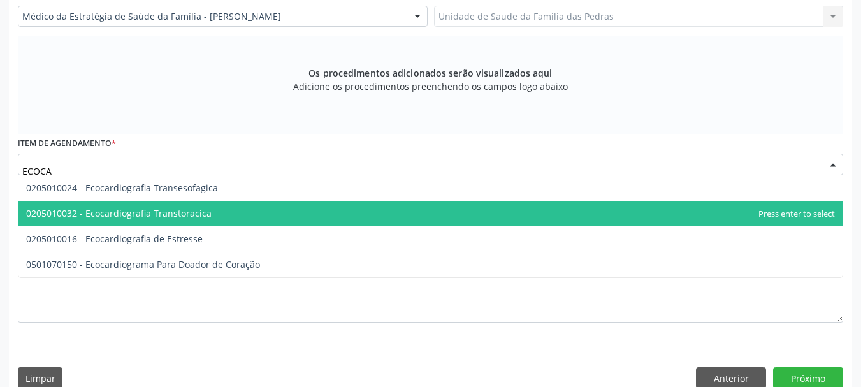
click at [178, 215] on span "0205010032 - Ecocardiografia Transtoracica" at bounding box center [118, 213] width 185 height 12
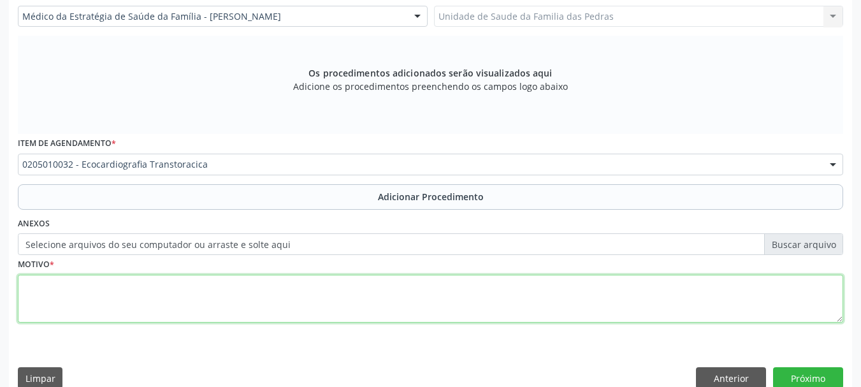
click at [98, 297] on textarea at bounding box center [430, 299] width 825 height 48
type textarea "HAS HPP: 6 STENTES"
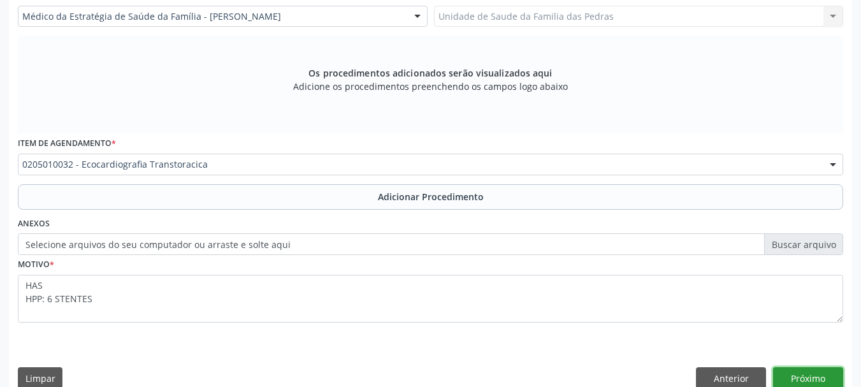
click at [801, 378] on button "Próximo" at bounding box center [808, 378] width 70 height 22
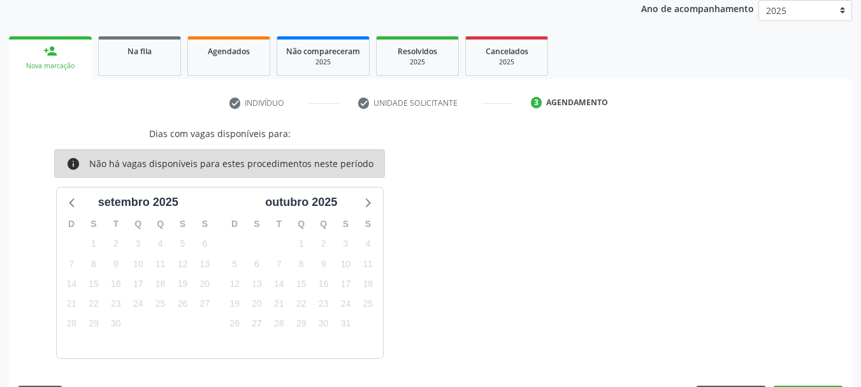
scroll to position [210, 0]
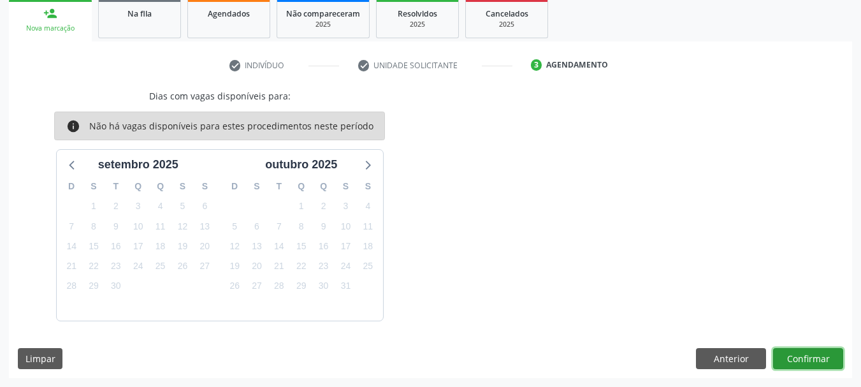
click at [792, 361] on button "Confirmar" at bounding box center [808, 359] width 70 height 22
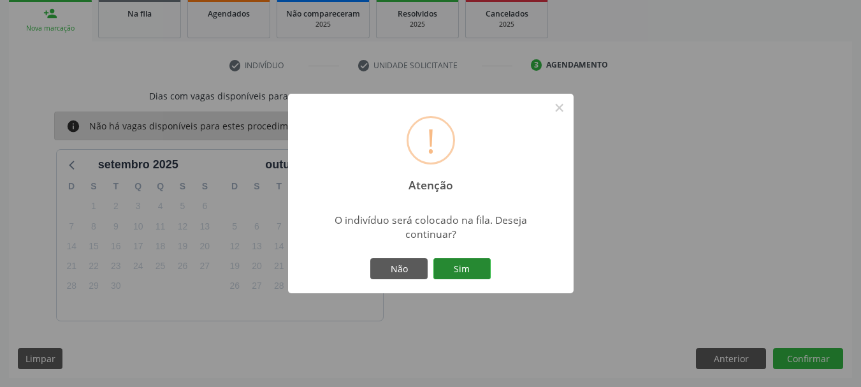
click at [447, 263] on button "Sim" at bounding box center [461, 269] width 57 height 22
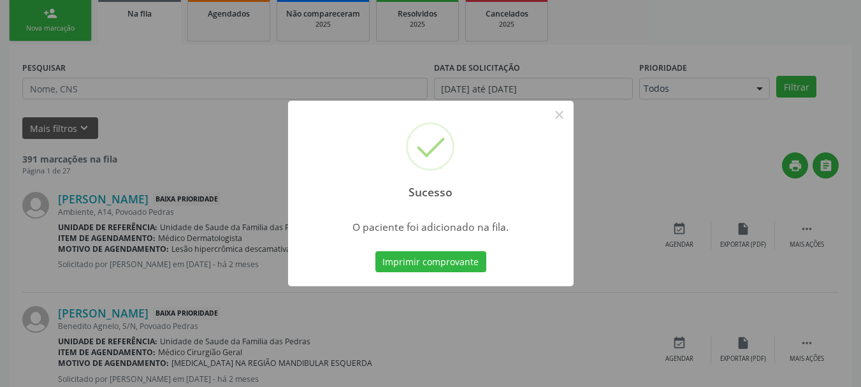
scroll to position [52, 0]
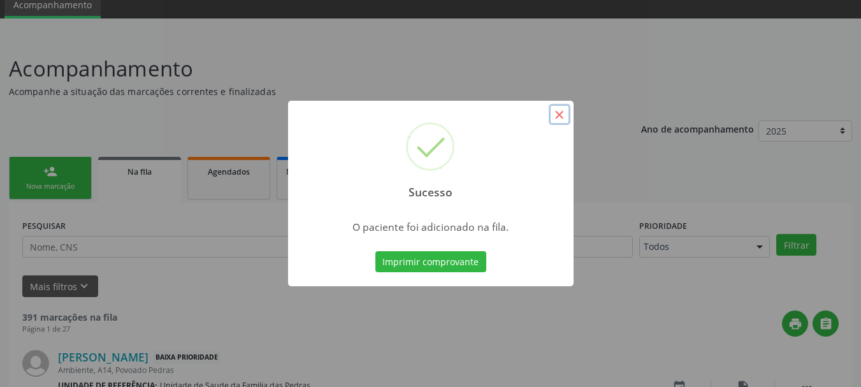
click at [554, 111] on button "×" at bounding box center [559, 115] width 22 height 22
